Goal: Transaction & Acquisition: Download file/media

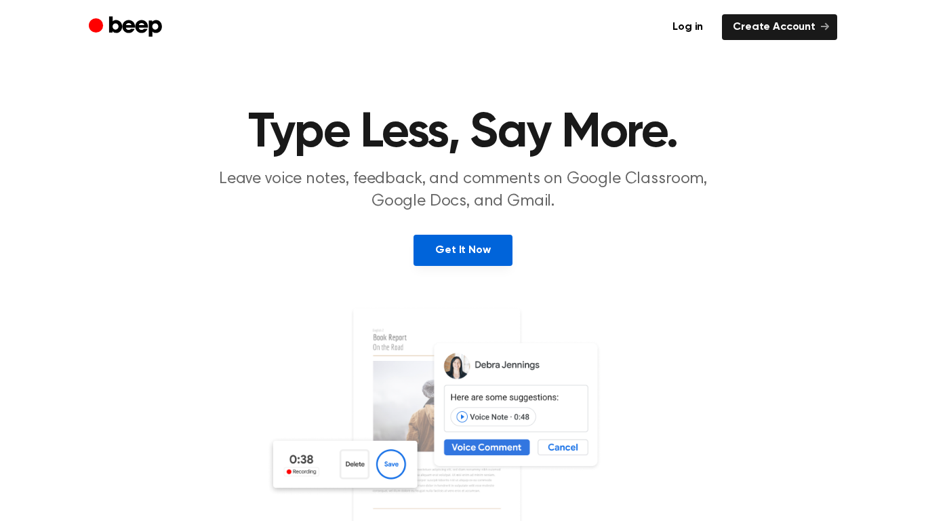
click at [460, 241] on link "Get It Now" at bounding box center [462, 250] width 98 height 31
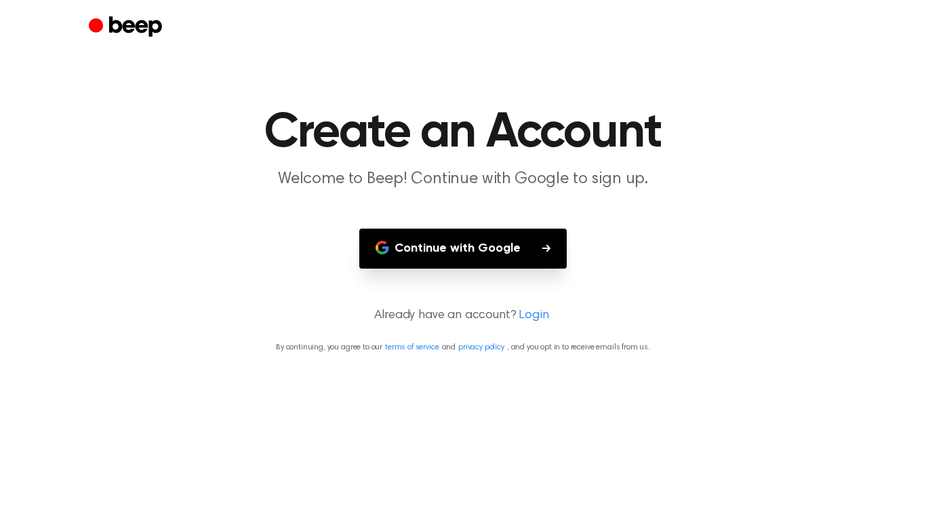
click at [459, 233] on button "Continue with Google" at bounding box center [462, 248] width 207 height 40
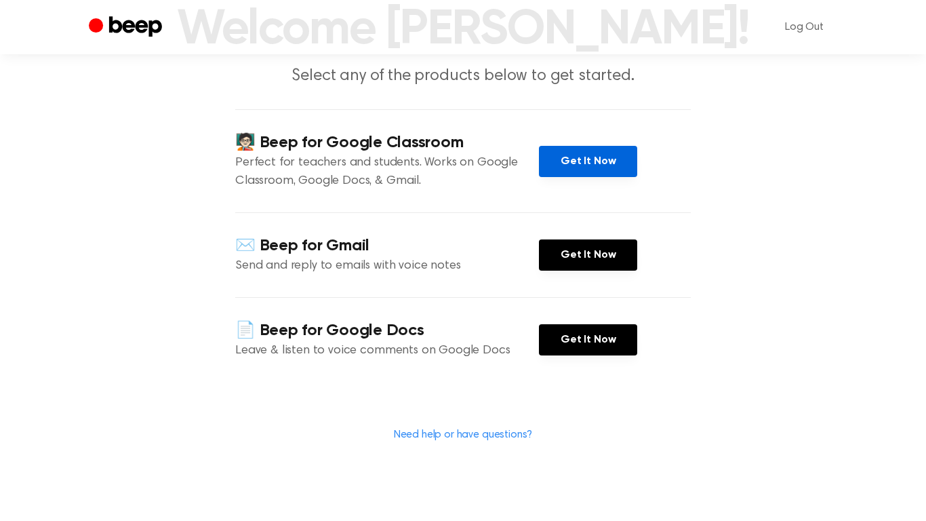
scroll to position [105, 0]
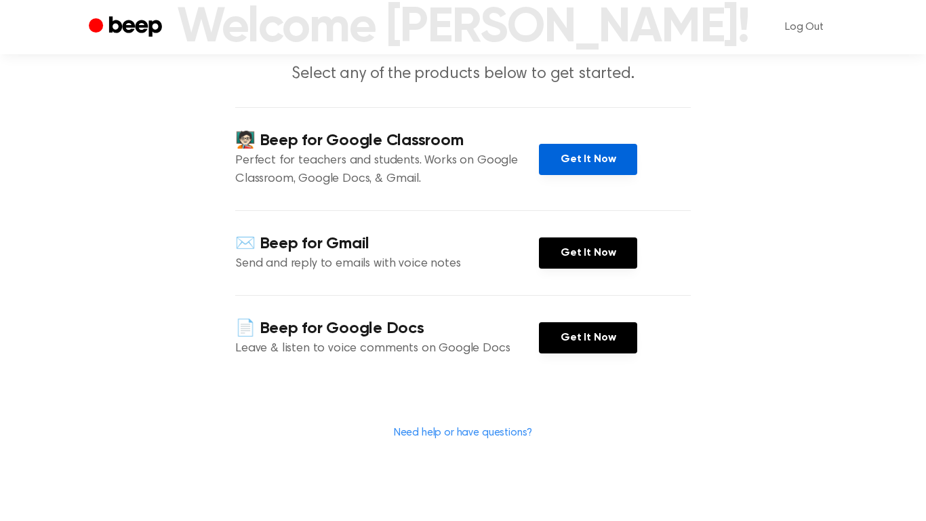
click at [589, 159] on link "Get It Now" at bounding box center [588, 159] width 98 height 31
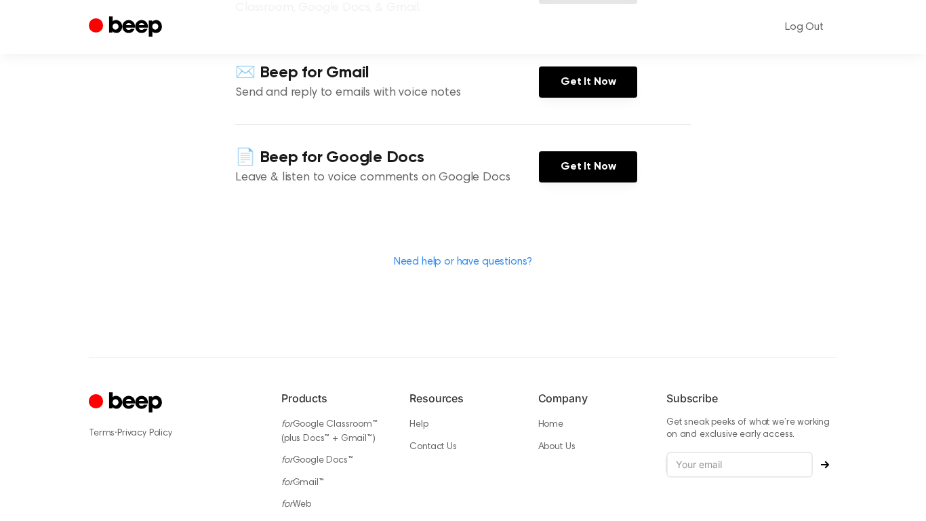
scroll to position [0, 0]
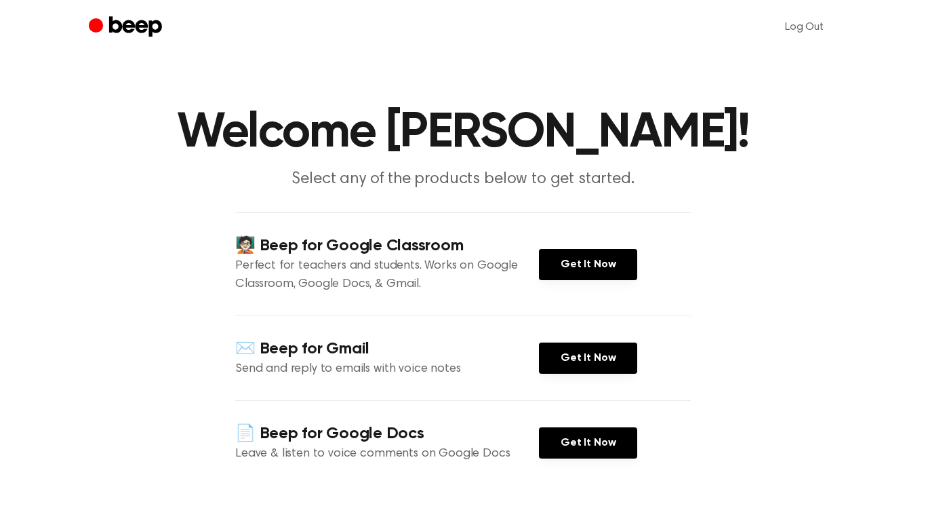
click at [652, 488] on section "🧑🏻‍🏫 Beep for Google Classroom Perfect for teachers and students. Works on Goog…" at bounding box center [463, 379] width 456 height 334
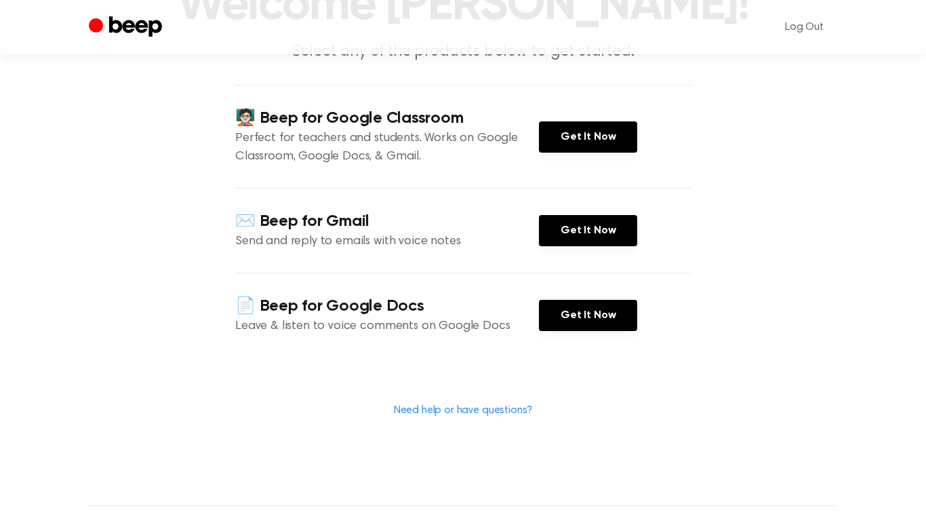
scroll to position [124, 0]
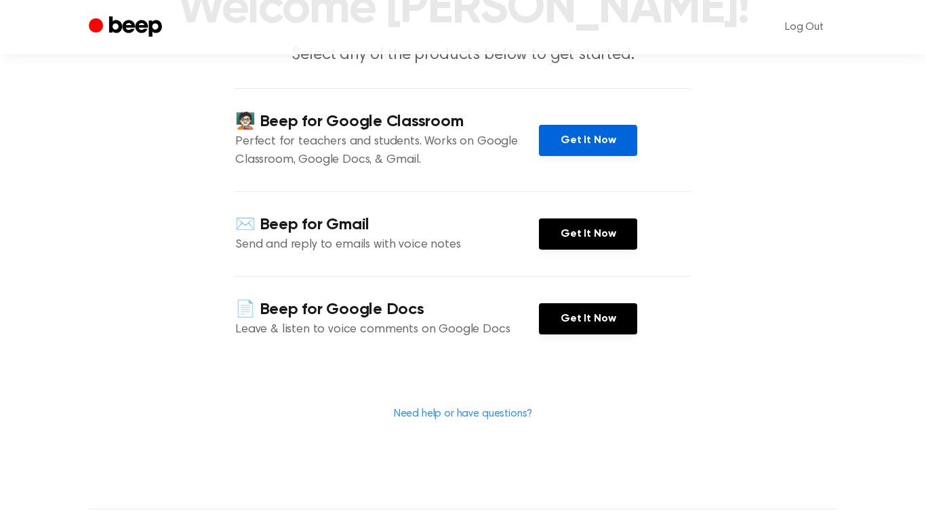
click at [580, 131] on link "Get It Now" at bounding box center [588, 140] width 98 height 31
click at [579, 128] on link "Get It Now" at bounding box center [588, 140] width 98 height 31
